Goal: Information Seeking & Learning: Compare options

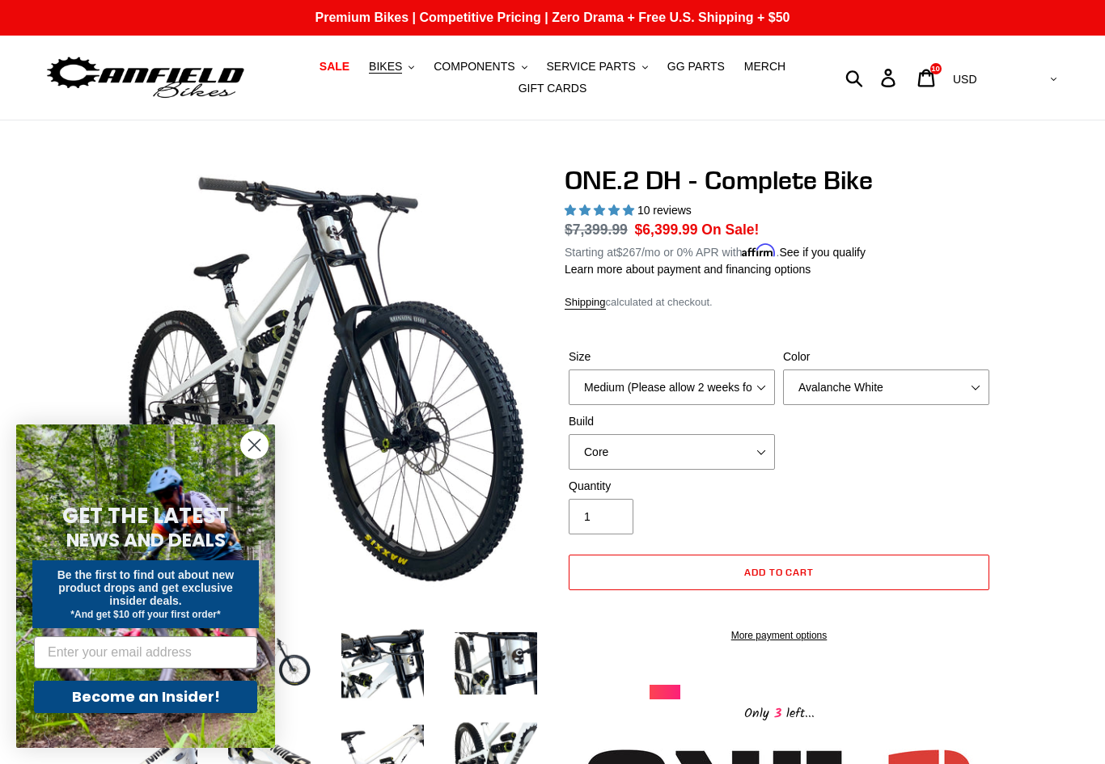
select select "highest-rating"
click at [387, 69] on span "BIKES" at bounding box center [385, 67] width 33 height 14
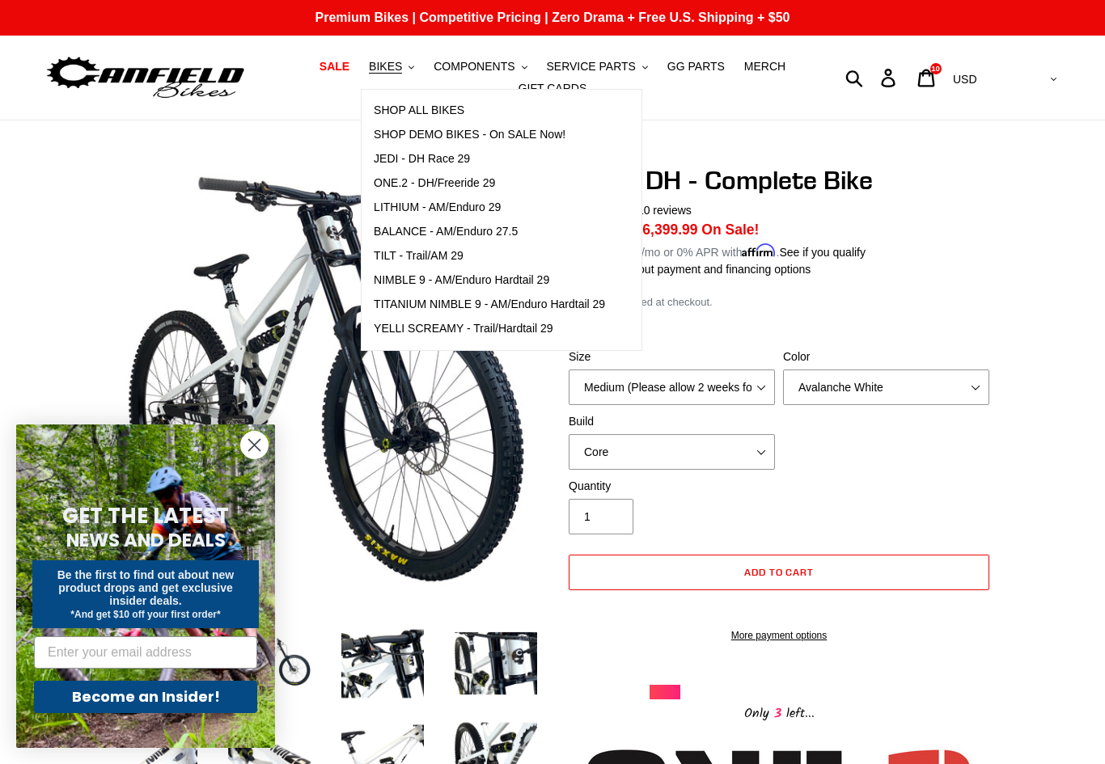
click at [397, 160] on span "JEDI - DH Race 29" at bounding box center [422, 159] width 96 height 14
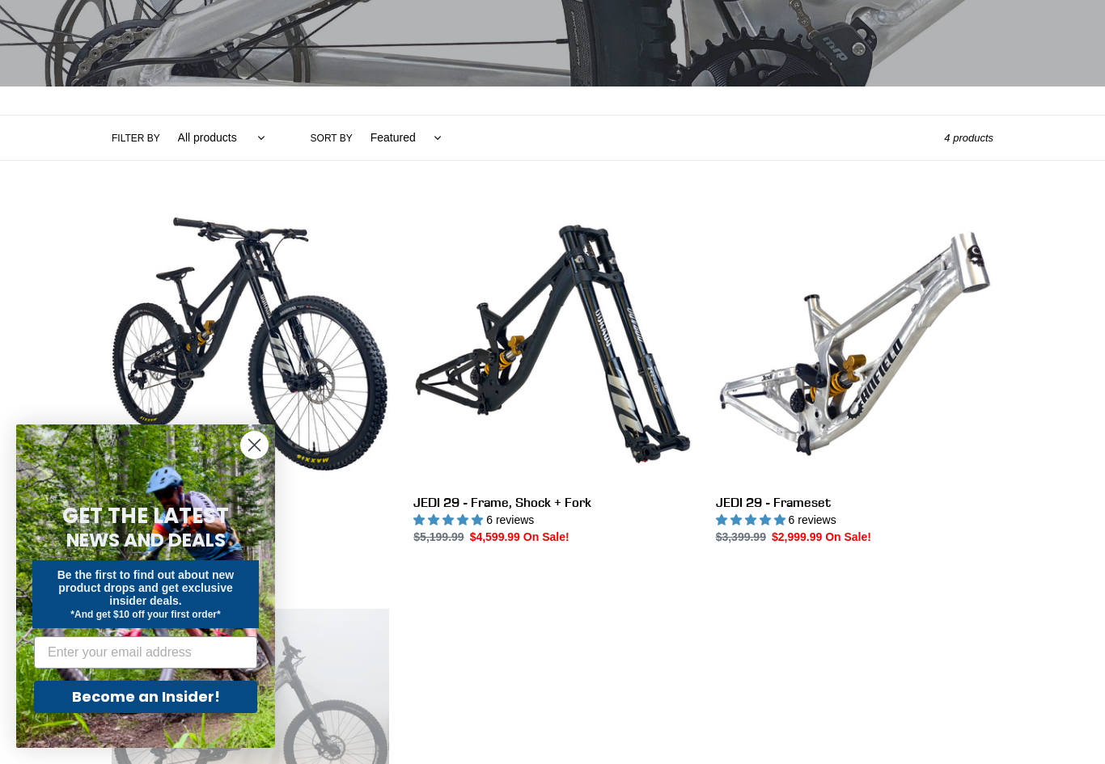
scroll to position [294, 0]
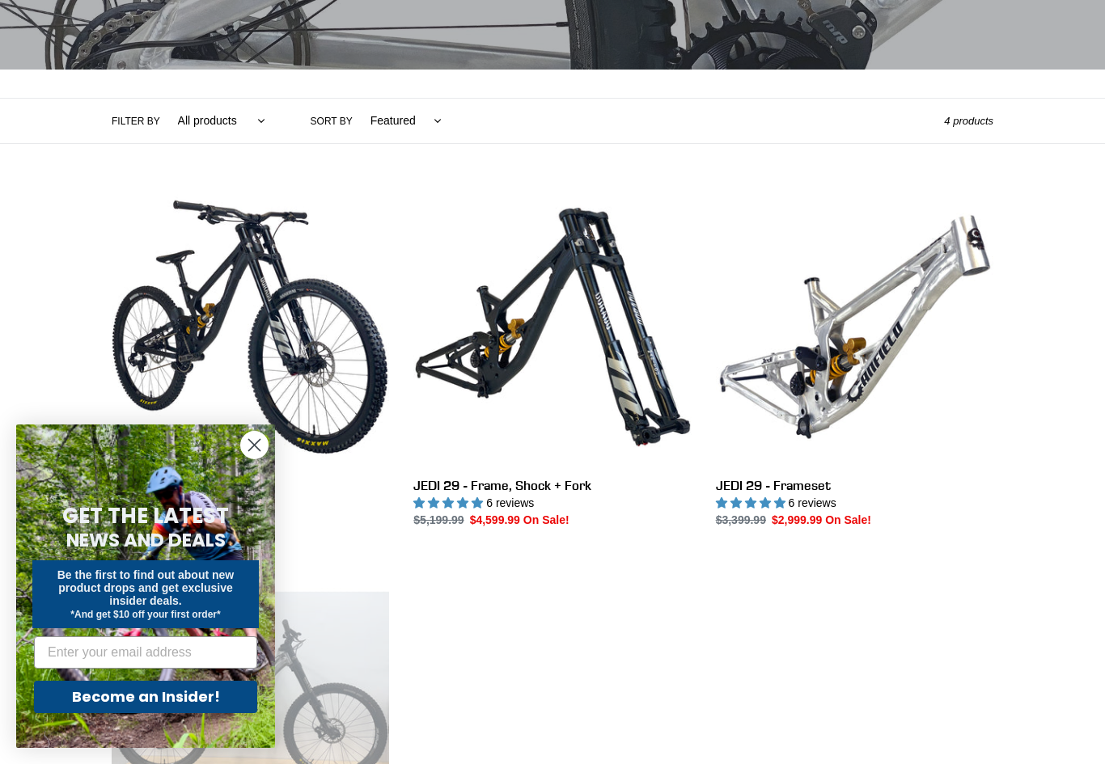
click at [165, 296] on link "JEDI 29 - Complete Bike" at bounding box center [250, 358] width 277 height 340
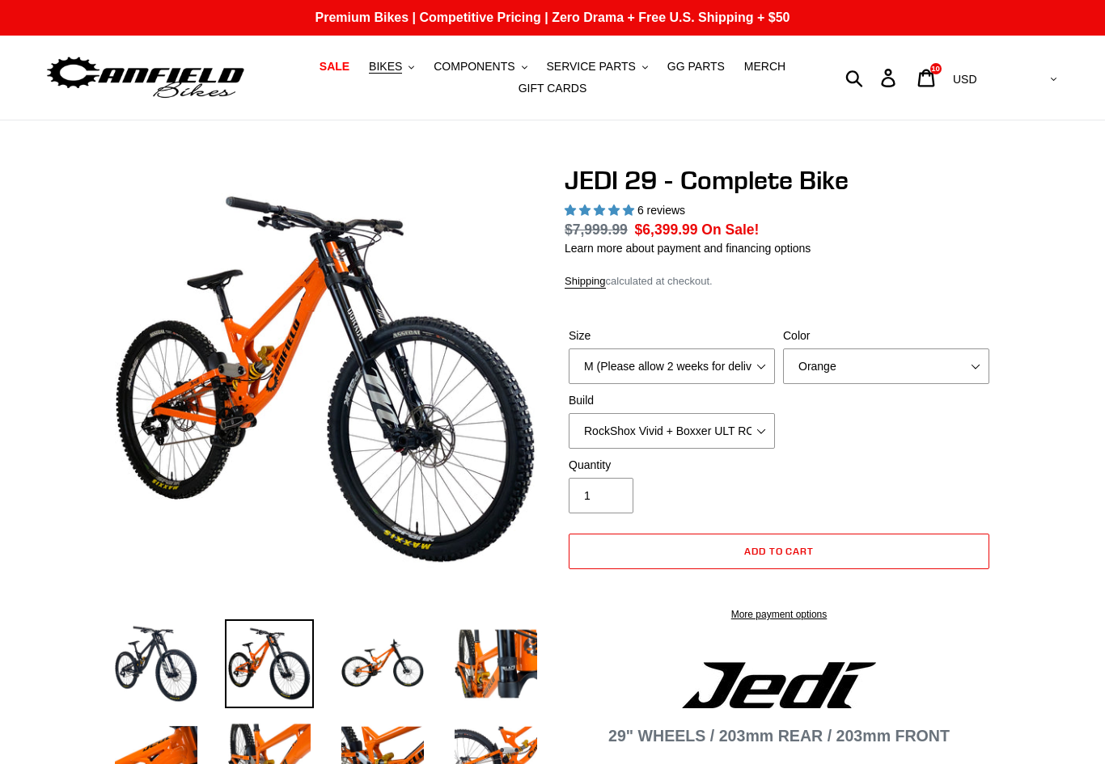
select select "highest-rating"
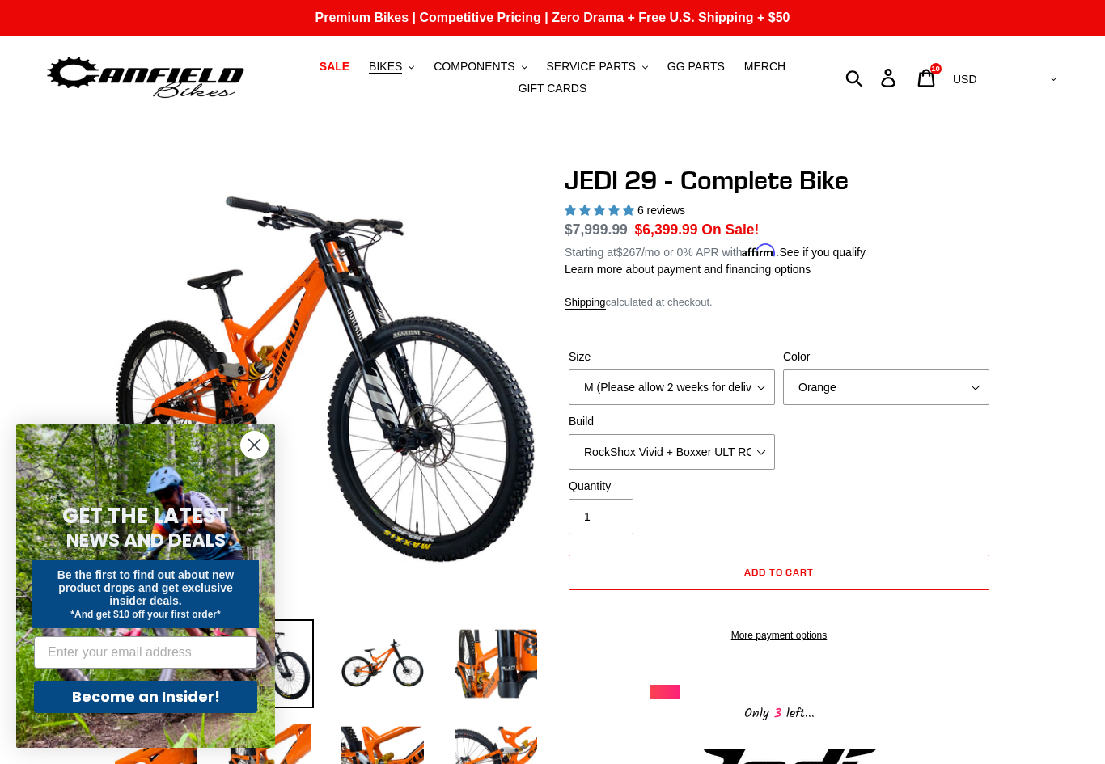
click at [390, 74] on button "BIKES .cls-1{fill:#231f20}" at bounding box center [391, 67] width 61 height 22
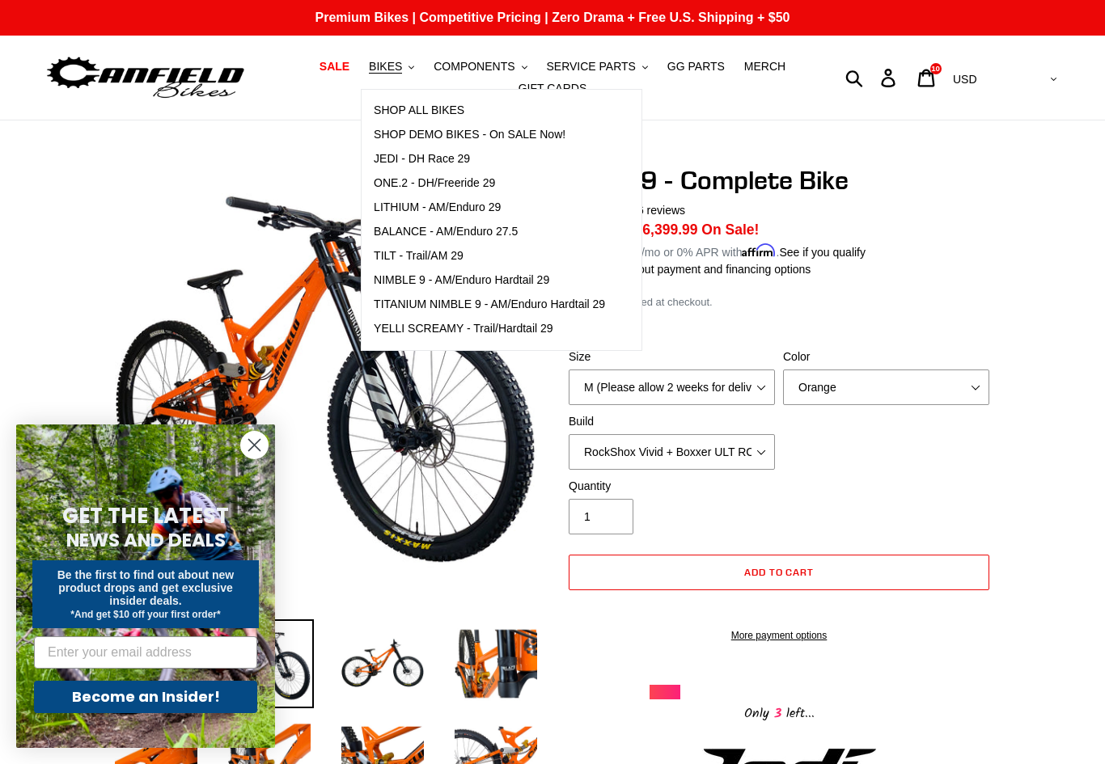
click at [412, 212] on span "LITHIUM - AM/Enduro 29" at bounding box center [437, 208] width 127 height 14
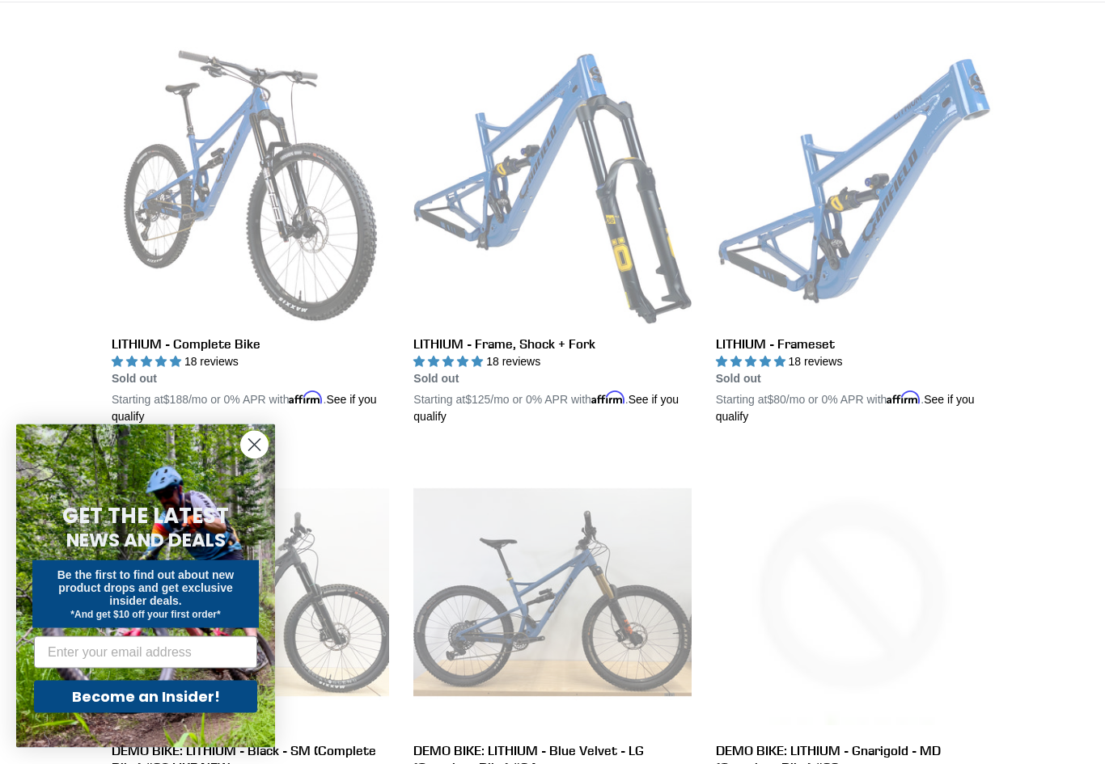
scroll to position [435, 0]
click at [153, 229] on link "LITHIUM - Complete Bike" at bounding box center [250, 236] width 277 height 378
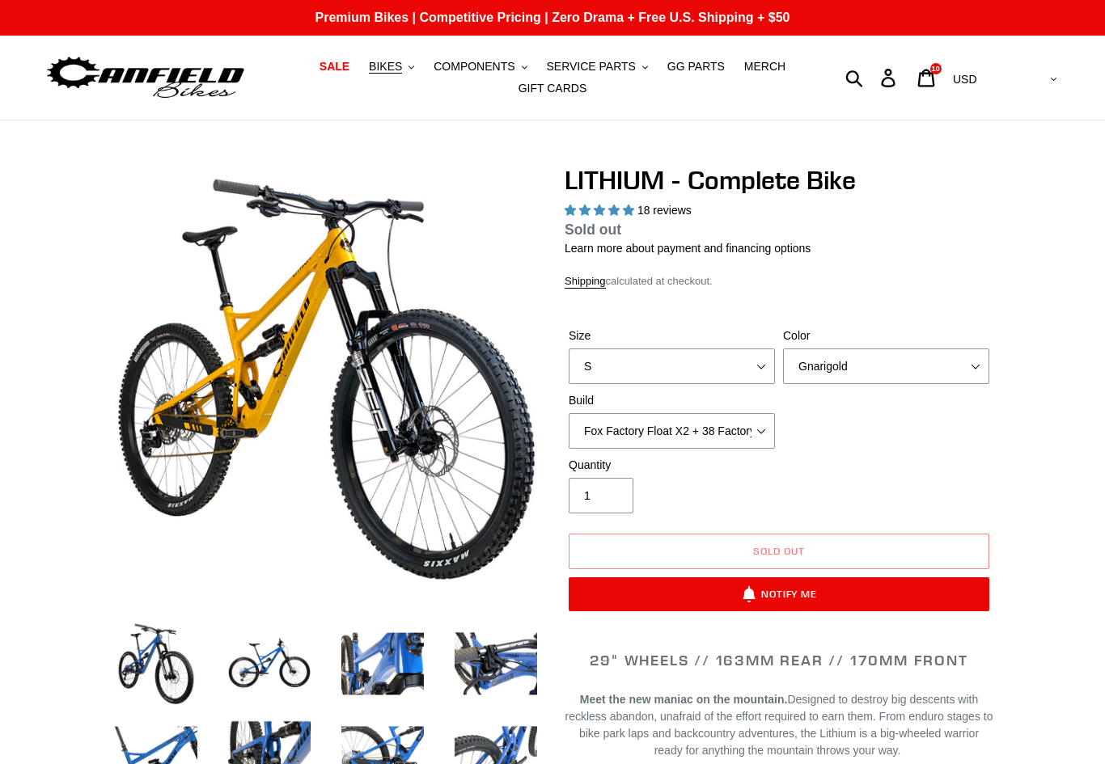
select select "highest-rating"
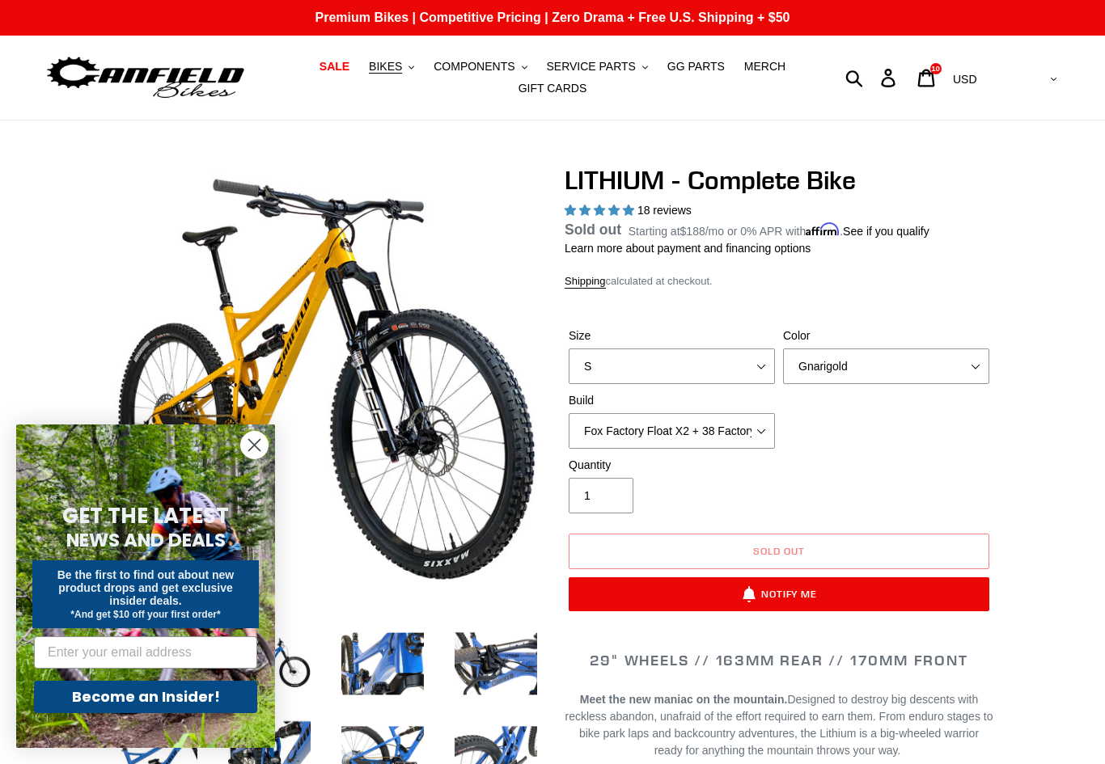
click at [391, 69] on span "BIKES" at bounding box center [385, 67] width 33 height 14
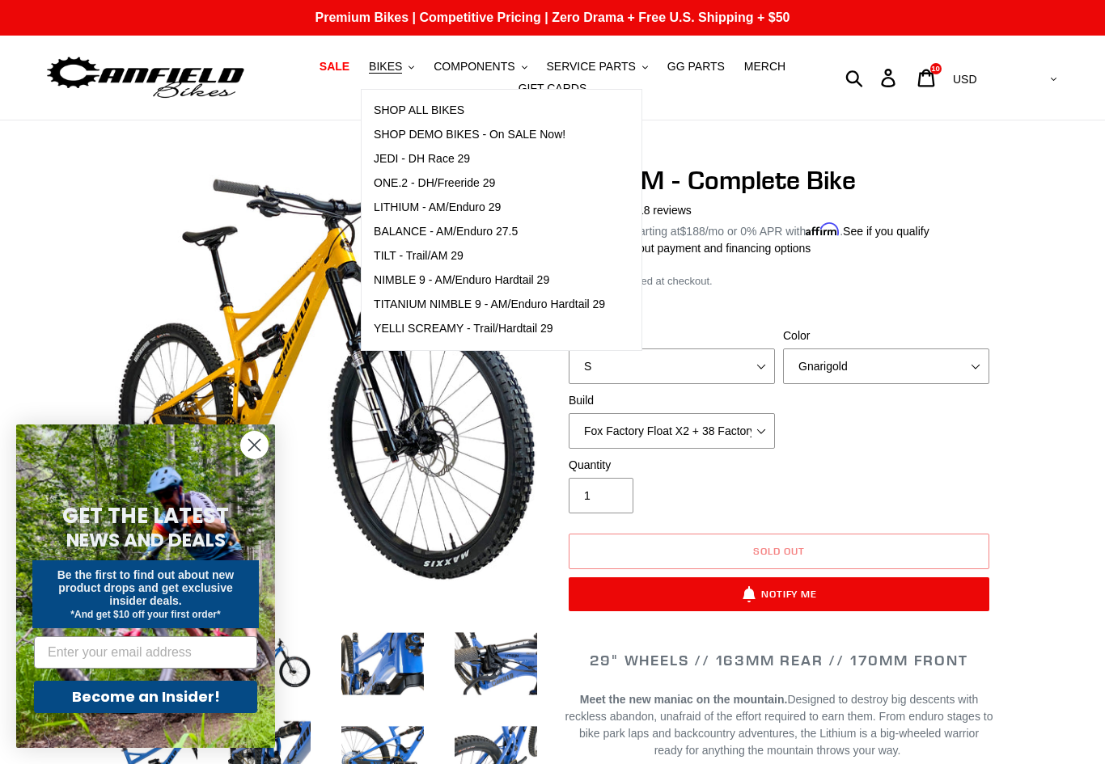
click at [400, 238] on span "BALANCE - AM/Enduro 27.5" at bounding box center [446, 232] width 144 height 14
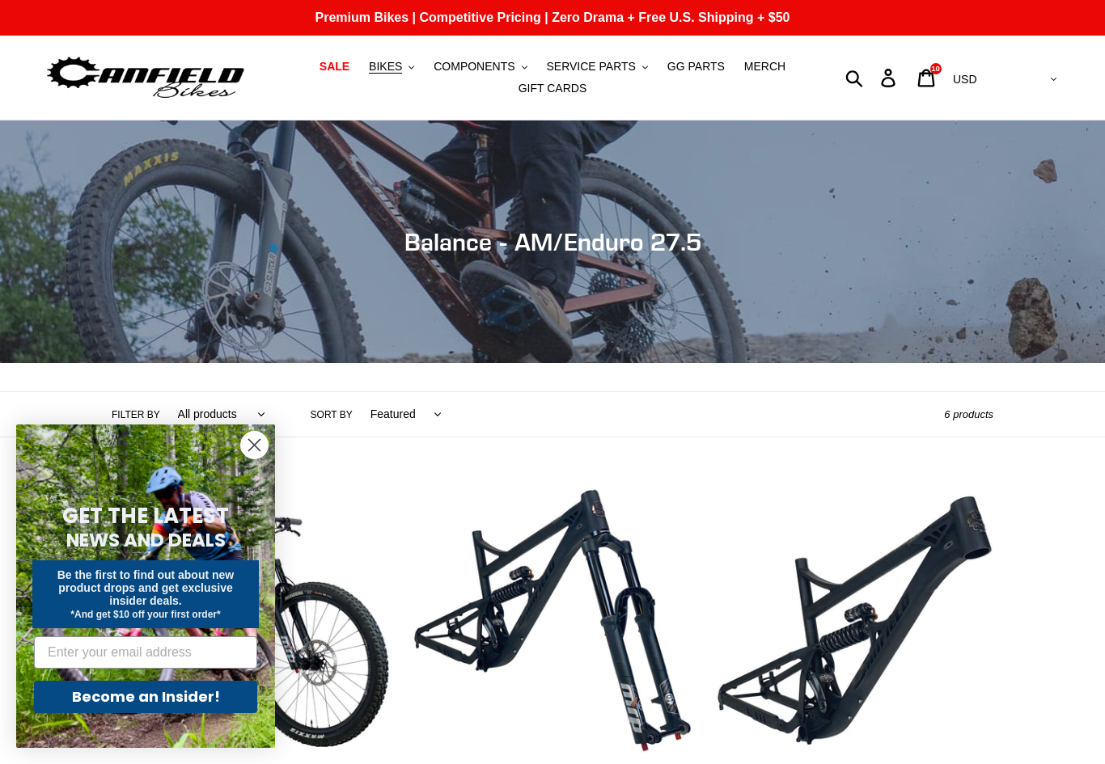
click at [387, 64] on span "BIKES" at bounding box center [385, 67] width 33 height 14
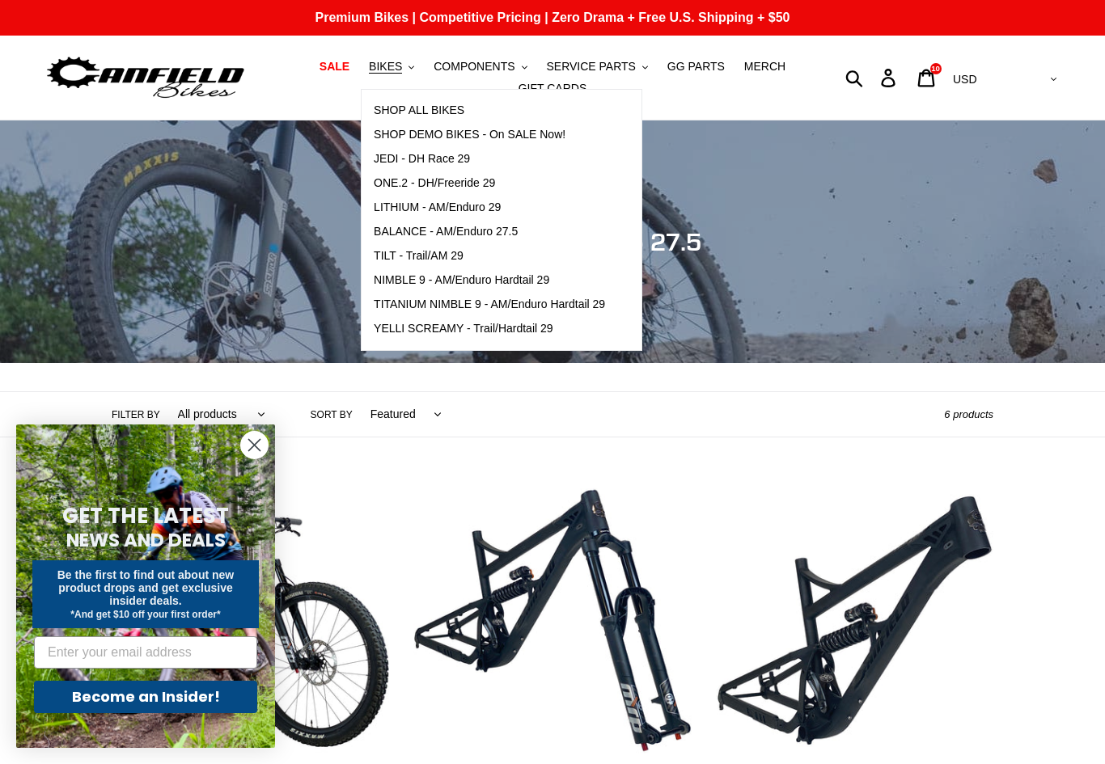
click at [398, 158] on span "JEDI - DH Race 29" at bounding box center [422, 159] width 96 height 14
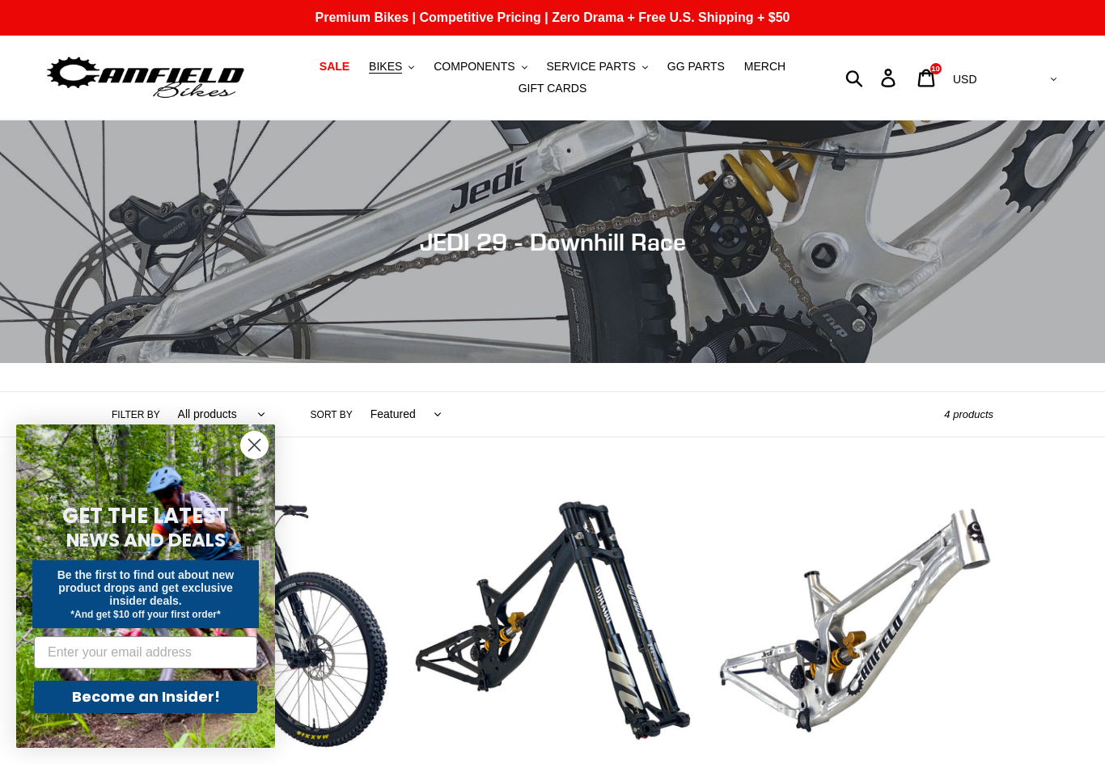
click at [387, 70] on span "BIKES" at bounding box center [385, 67] width 33 height 14
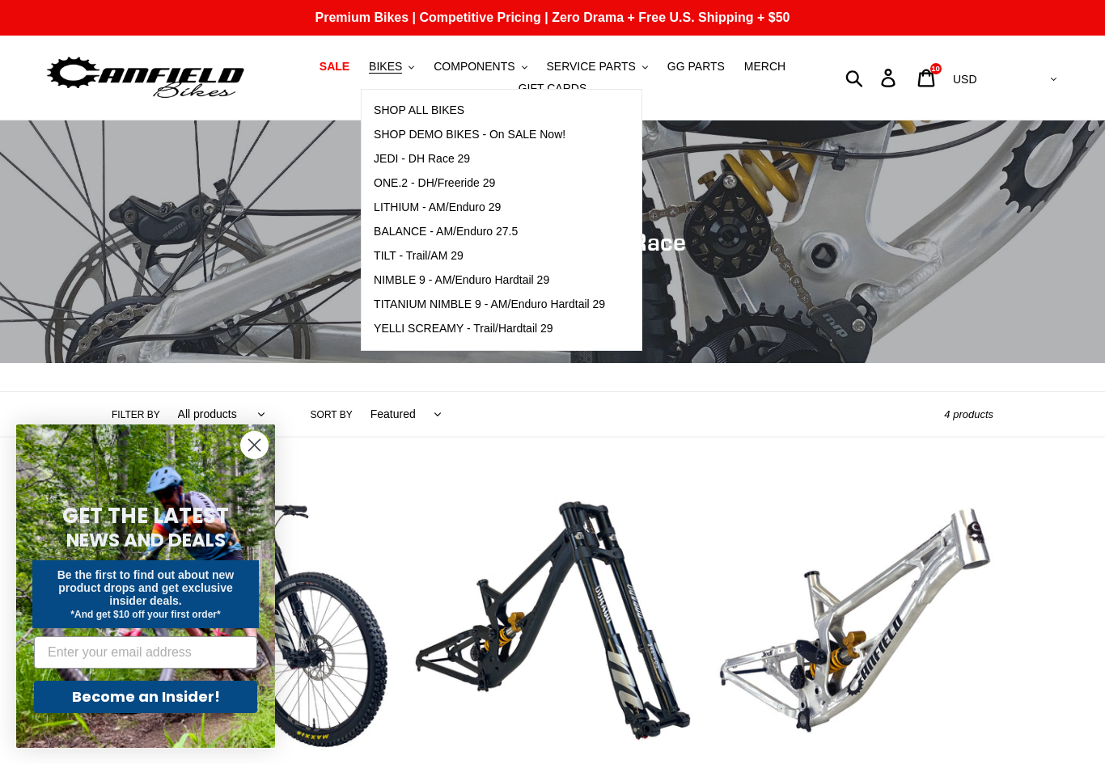
click at [412, 235] on span "BALANCE - AM/Enduro 27.5" at bounding box center [446, 232] width 144 height 14
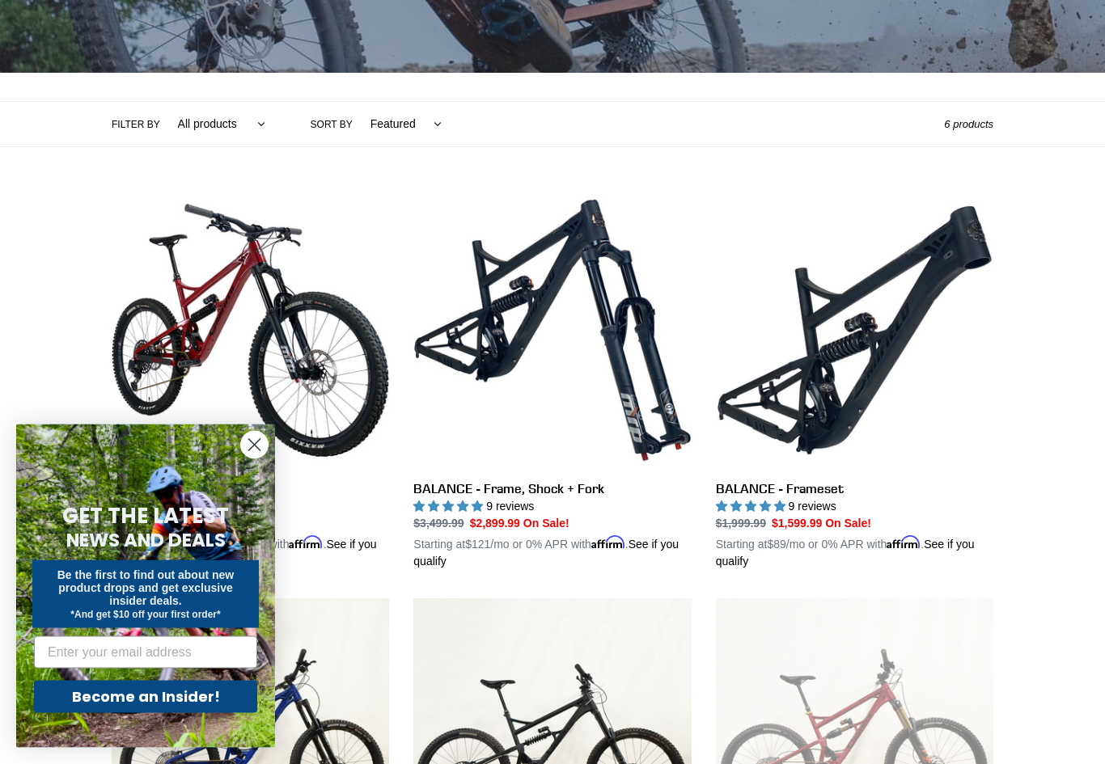
click at [250, 458] on circle "Close dialog" at bounding box center [254, 445] width 27 height 27
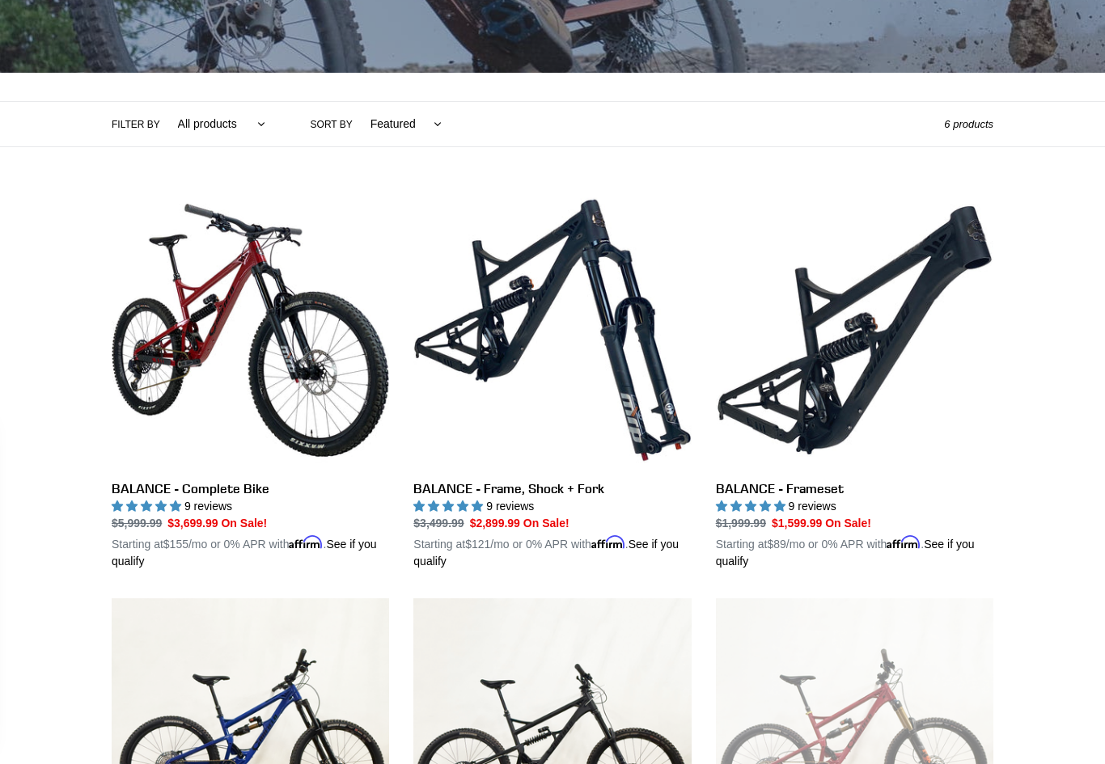
scroll to position [290, 0]
click at [175, 305] on link "BALANCE - Complete Bike" at bounding box center [250, 381] width 277 height 378
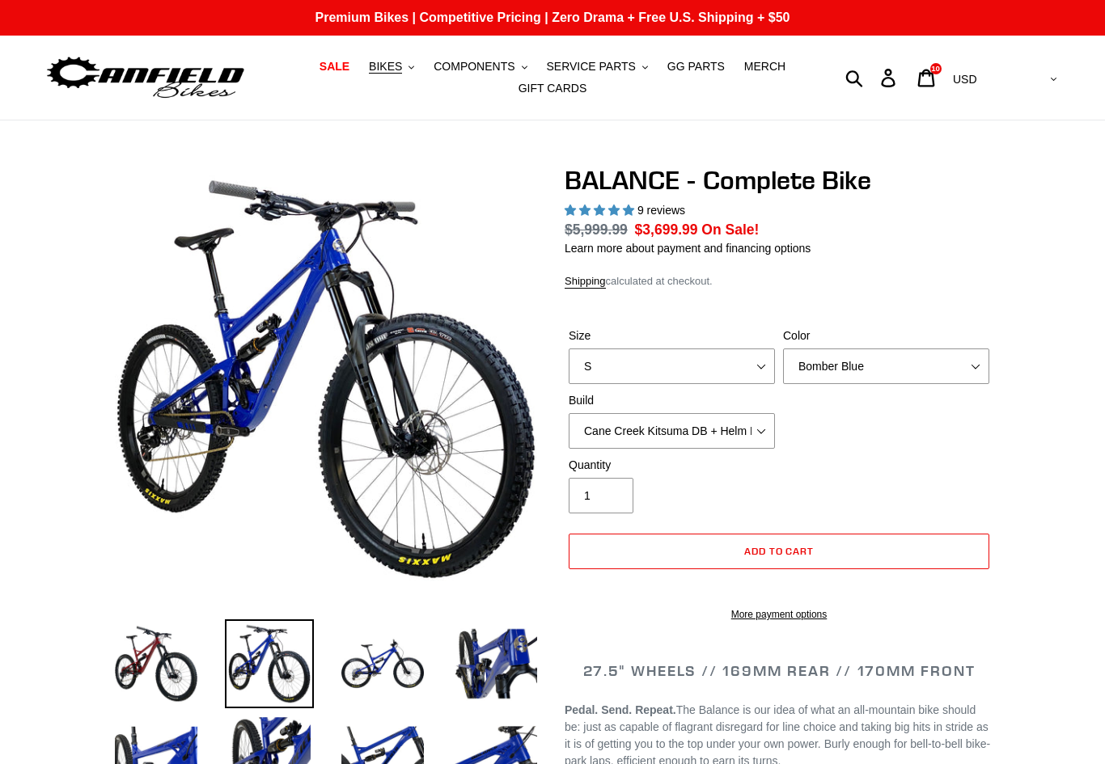
select select "highest-rating"
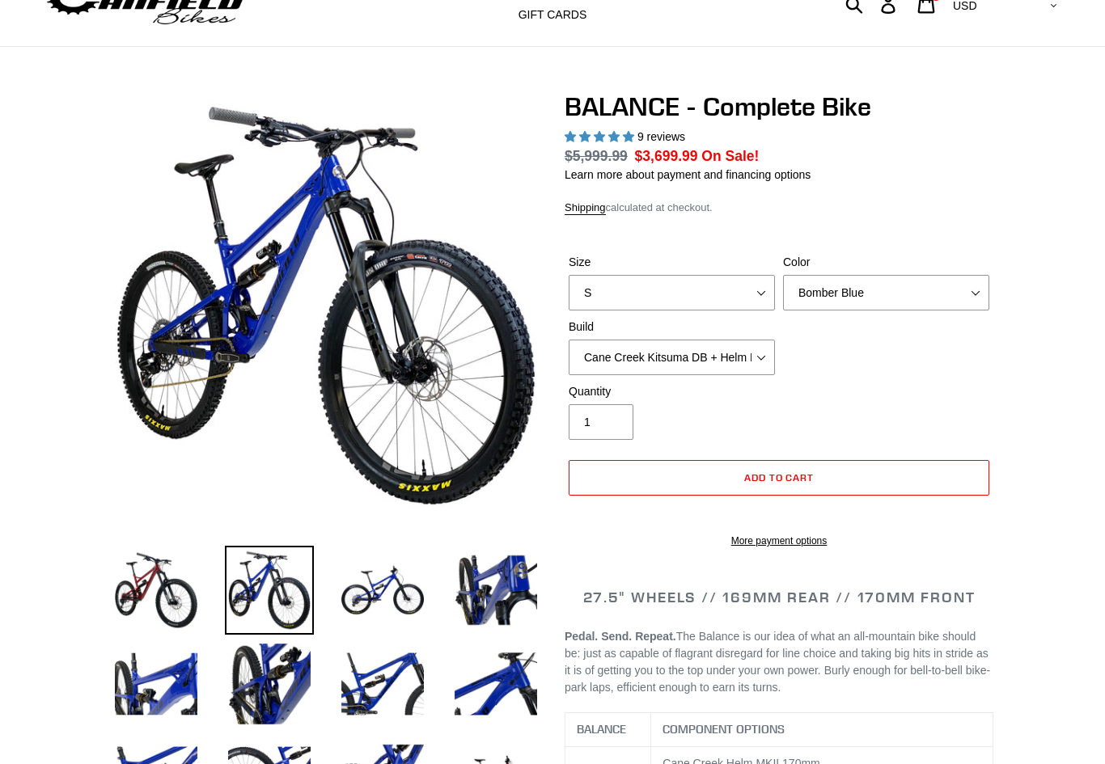
scroll to position [73, 0]
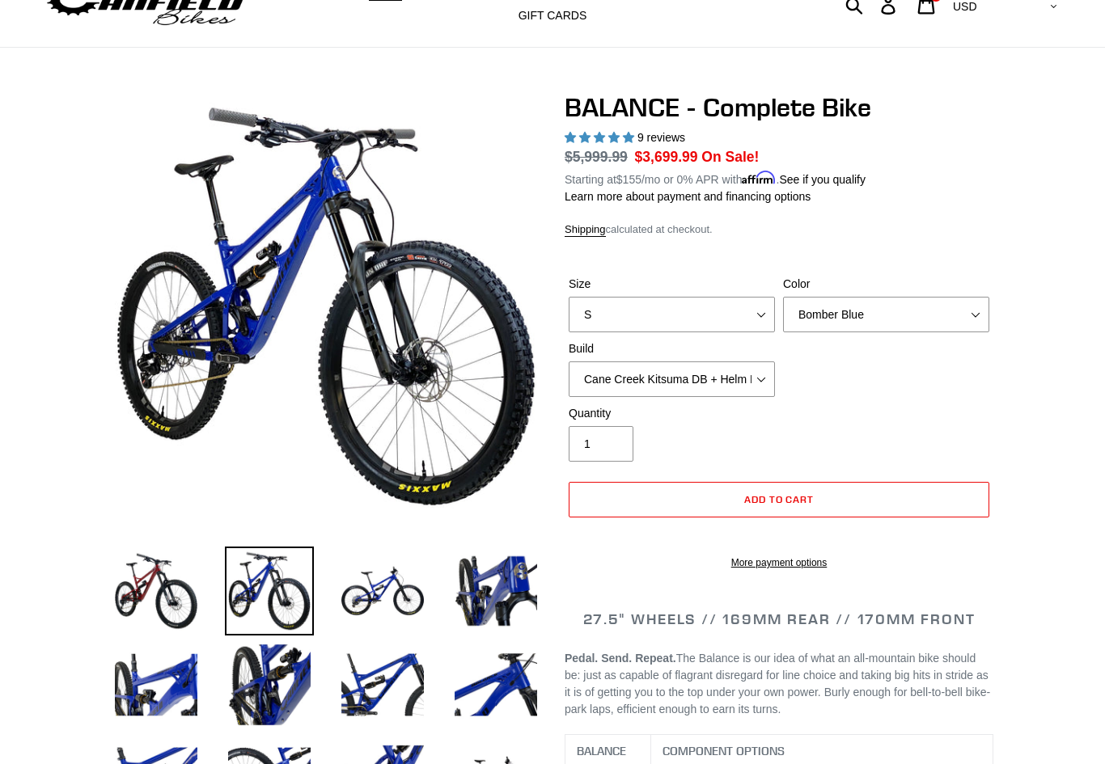
click at [357, 584] on img at bounding box center [382, 591] width 89 height 89
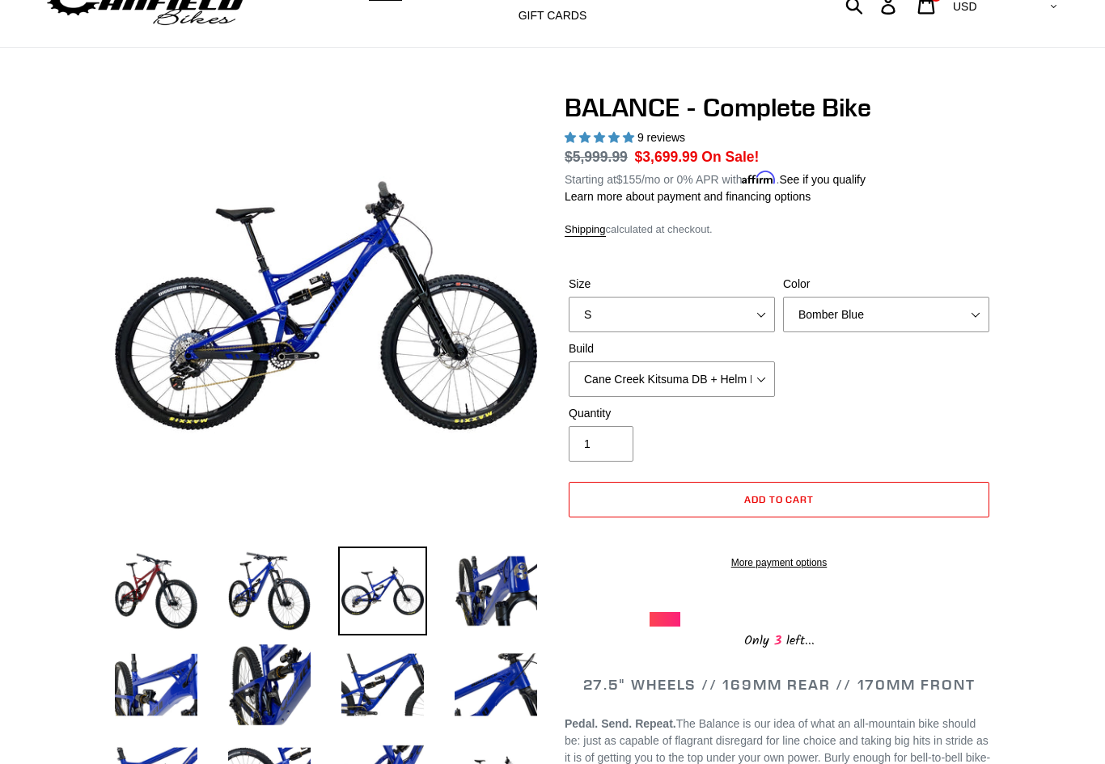
scroll to position [0, 0]
